Goal: Check status: Check status

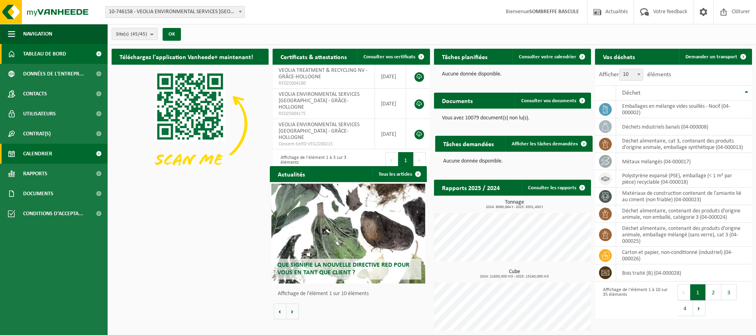
click at [37, 155] on span "Calendrier" at bounding box center [37, 154] width 29 height 20
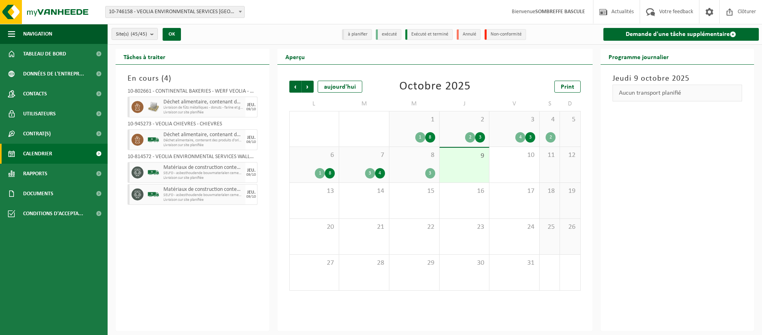
click at [431, 172] on div "3" at bounding box center [430, 173] width 10 height 10
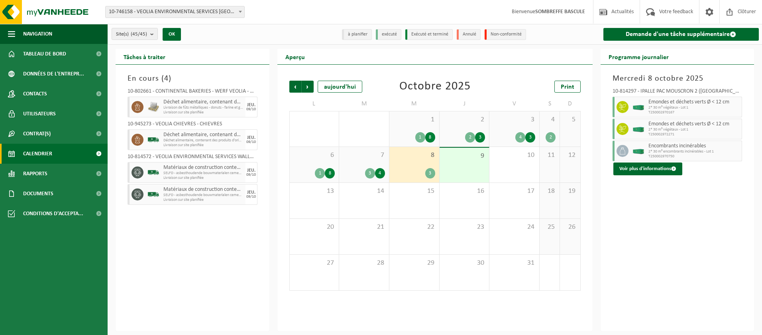
click at [380, 178] on div "7 3 4" at bounding box center [364, 164] width 50 height 35
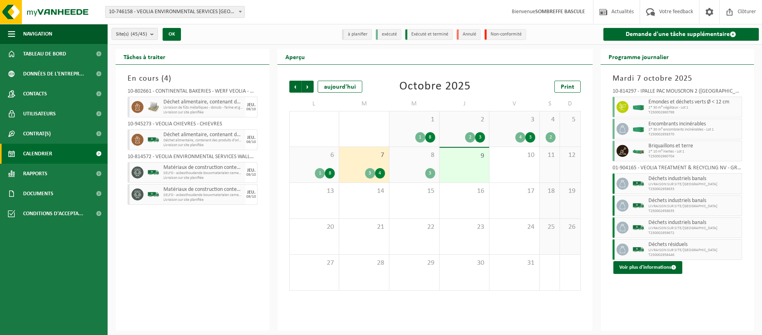
click at [459, 170] on div "9" at bounding box center [465, 165] width 50 height 35
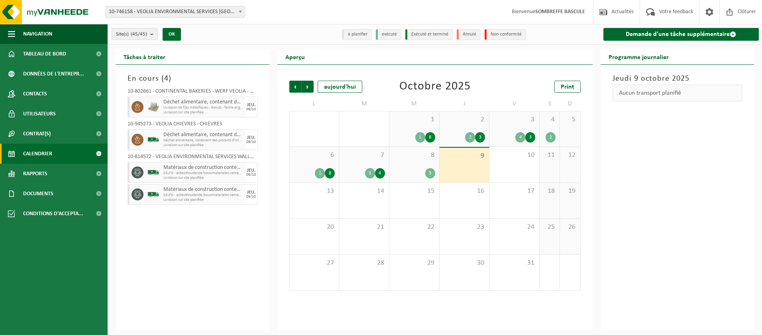
click at [372, 178] on div "7 3 4" at bounding box center [364, 164] width 50 height 35
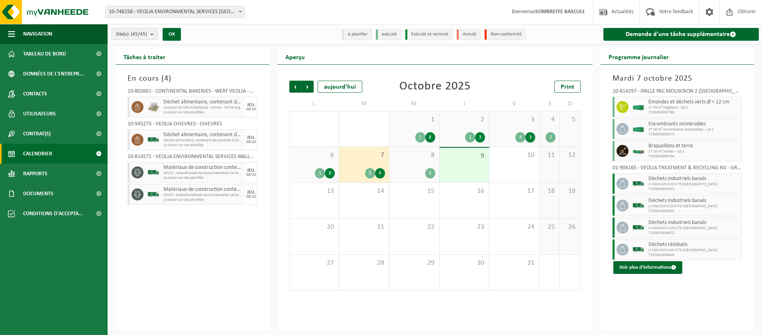
click at [310, 170] on div "1 8" at bounding box center [314, 173] width 41 height 10
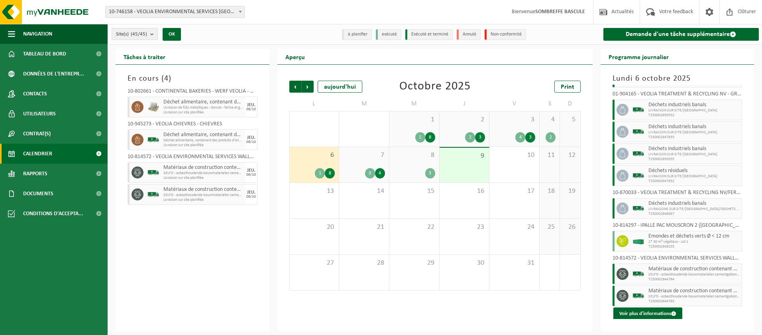
scroll to position [31, 0]
click at [639, 313] on button "Voir plus d'informations" at bounding box center [648, 312] width 69 height 13
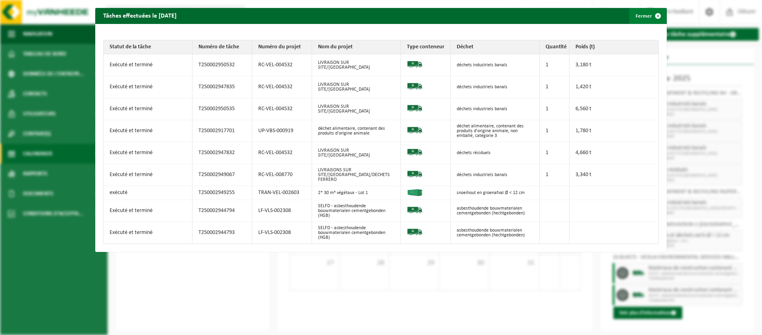
click at [653, 15] on span "button" at bounding box center [658, 16] width 16 height 16
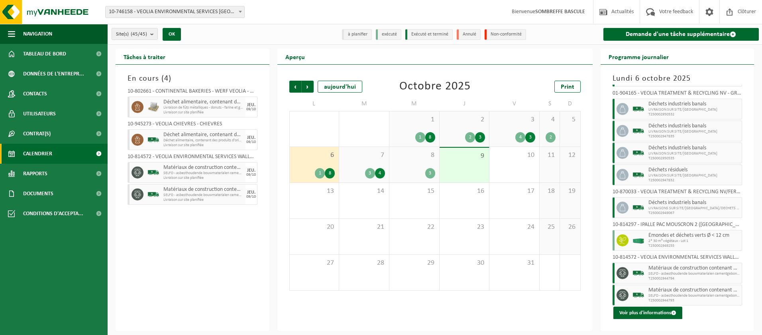
click at [372, 181] on div "7 3 4" at bounding box center [364, 164] width 50 height 35
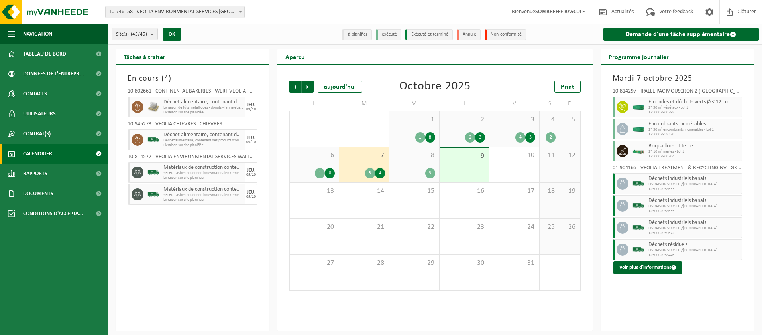
click at [416, 175] on div "3" at bounding box center [415, 173] width 42 height 10
